Goal: Transaction & Acquisition: Purchase product/service

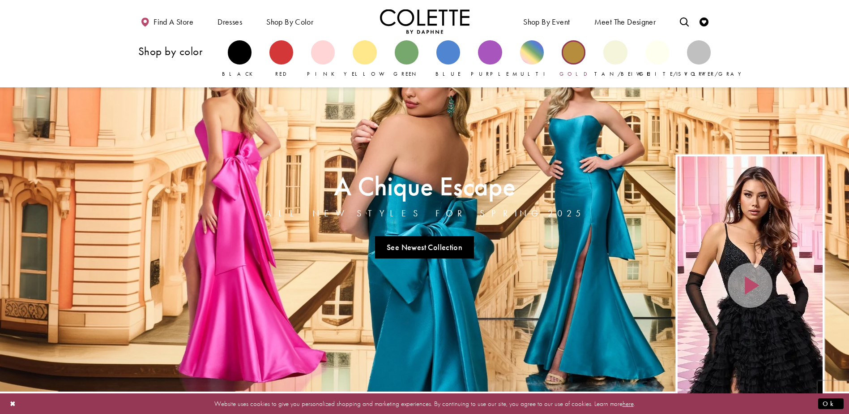
click at [573, 54] on div "Primary block" at bounding box center [574, 52] width 24 height 24
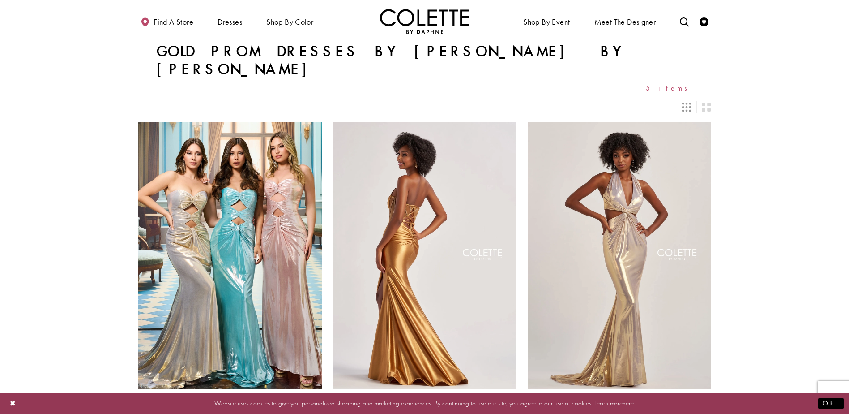
scroll to position [90, 0]
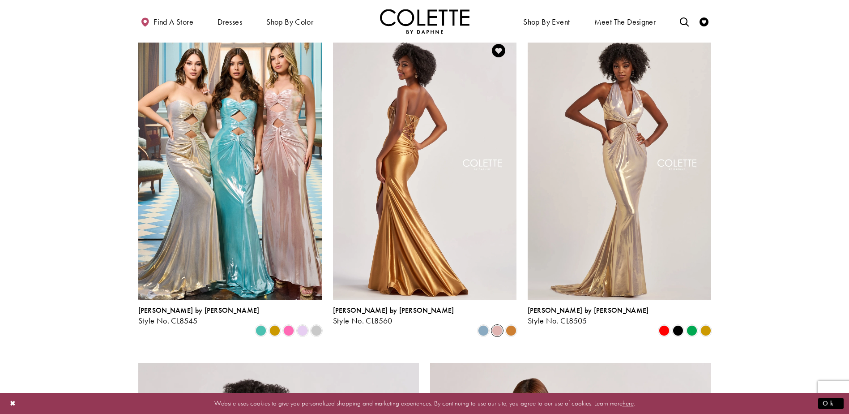
click at [495, 325] on span "Product List" at bounding box center [497, 330] width 11 height 11
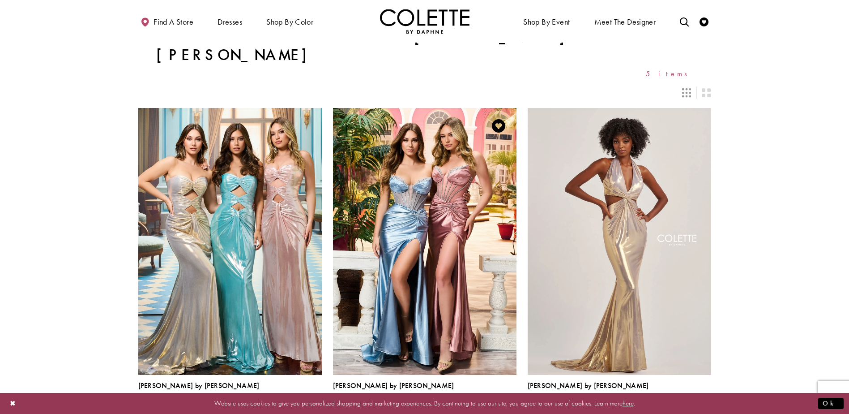
scroll to position [0, 0]
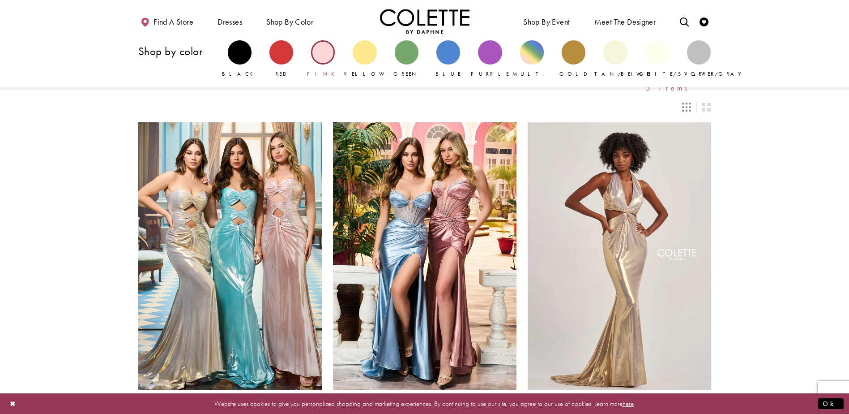
click at [322, 52] on div "Primary block" at bounding box center [323, 52] width 24 height 24
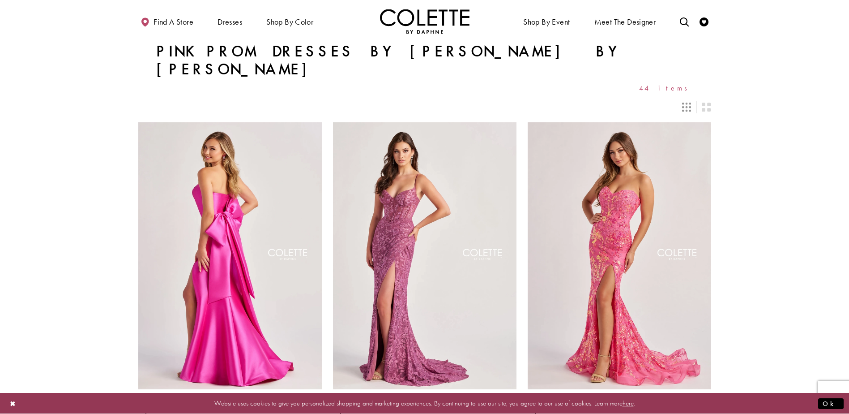
scroll to position [45, 0]
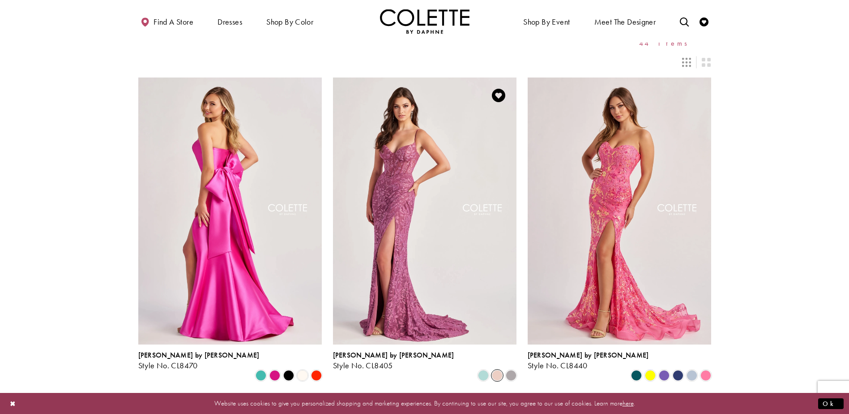
click at [499, 370] on span "Product List" at bounding box center [497, 375] width 11 height 11
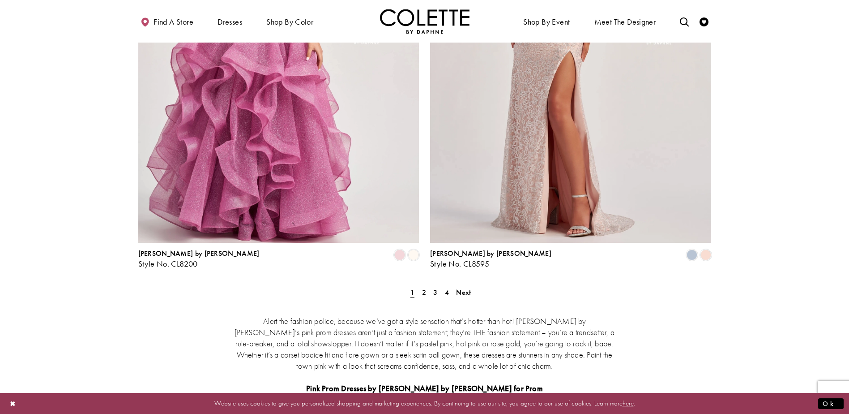
scroll to position [1612, 0]
